Goal: Information Seeking & Learning: Learn about a topic

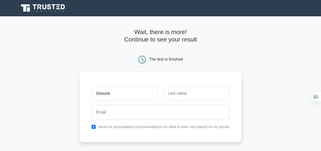
type input "Gesune"
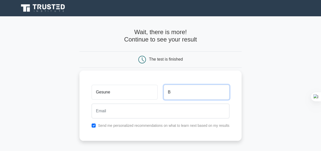
type input "B"
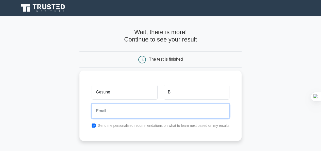
click at [126, 112] on input "email" at bounding box center [161, 110] width 138 height 15
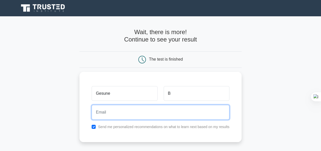
type input "gesunebayar@gmail.com"
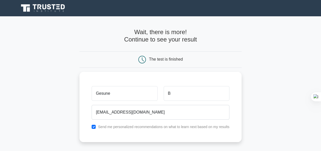
drag, startPoint x: 325, startPoint y: 99, endPoint x: 211, endPoint y: 96, distance: 113.8
click at [211, 96] on form "Wait, there is more! Continue to see your result The test is finished Gesune B" at bounding box center [160, 107] width 162 height 158
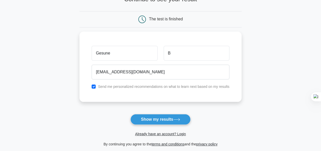
scroll to position [42, 0]
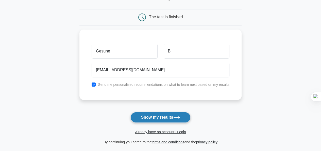
click at [171, 118] on button "Show my results" at bounding box center [161, 117] width 60 height 11
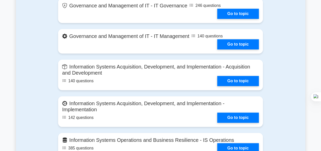
scroll to position [407, 0]
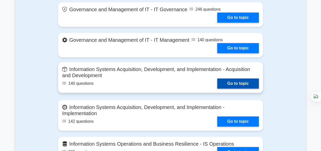
click at [242, 83] on link "Go to topic" at bounding box center [238, 83] width 42 height 10
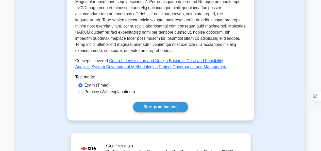
scroll to position [295, 0]
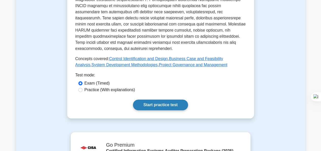
click at [157, 99] on link "Start practice test" at bounding box center [160, 104] width 55 height 11
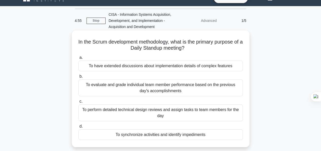
scroll to position [20, 0]
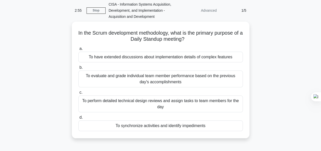
click at [282, 62] on div "In the Scrum development methodology, what is the primary purpose of a Daily St…" at bounding box center [160, 83] width 289 height 122
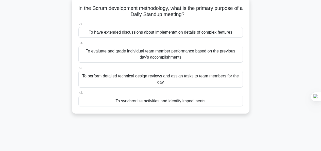
scroll to position [36, 0]
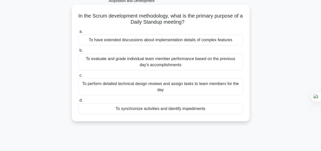
click at [185, 61] on div "To evaluate and grade individual team member performance based on the previous …" at bounding box center [160, 61] width 165 height 17
click at [78, 52] on input "b. To evaluate and grade individual team member performance based on the previo…" at bounding box center [78, 50] width 0 height 3
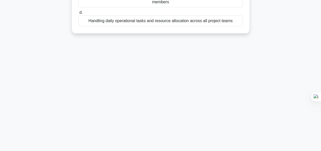
scroll to position [35, 0]
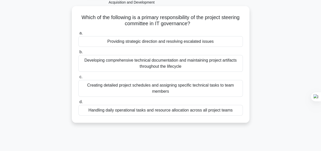
drag, startPoint x: 323, startPoint y: 68, endPoint x: 133, endPoint y: 113, distance: 195.2
click at [133, 113] on div "2:34 Stop CISA - Information Systems Acquisition, Development, and Implementati…" at bounding box center [160, 111] width 289 height 254
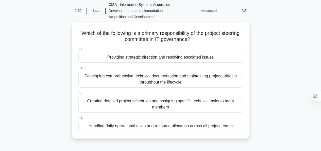
scroll to position [11, 0]
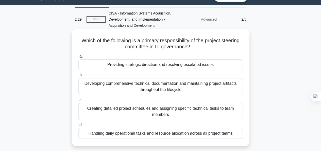
click at [150, 87] on div "Developing comprehensive technical documentation and maintaining project artifa…" at bounding box center [160, 86] width 165 height 17
click at [78, 77] on input "b. Developing comprehensive technical documentation and maintaining project art…" at bounding box center [78, 74] width 0 height 3
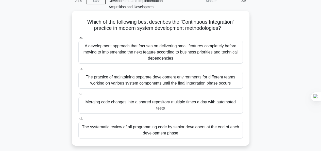
scroll to position [30, 0]
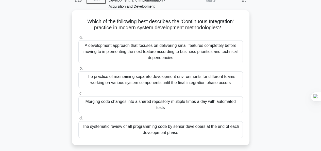
click at [131, 48] on div "A development approach that focuses on delivering small features completely bef…" at bounding box center [160, 51] width 165 height 23
click at [78, 39] on input "a. A development approach that focuses on delivering small features completely …" at bounding box center [78, 37] width 0 height 3
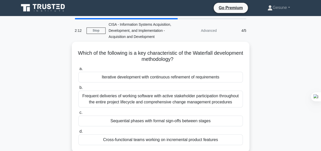
scroll to position [0, 0]
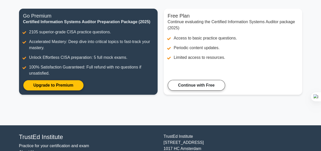
scroll to position [51, 0]
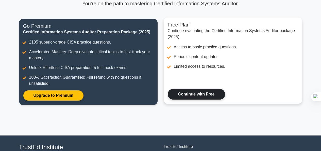
click at [204, 94] on link "Continue with Free" at bounding box center [196, 94] width 57 height 11
